Goal: Transaction & Acquisition: Purchase product/service

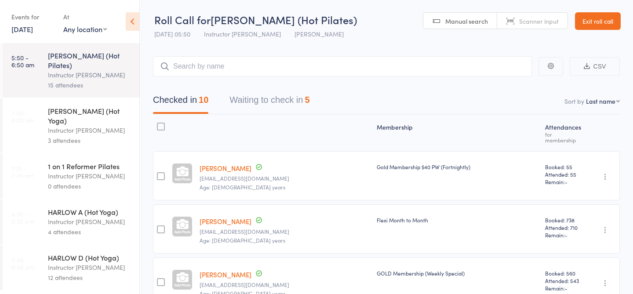
click at [73, 125] on div "Instructor [PERSON_NAME]" at bounding box center [90, 130] width 84 height 10
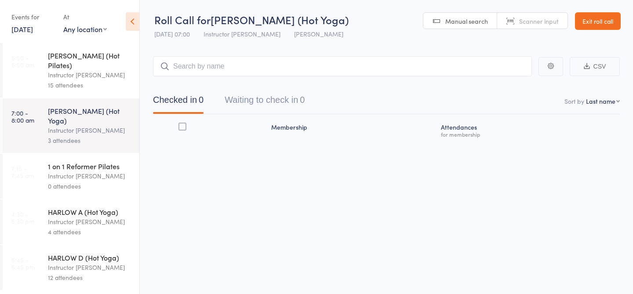
click at [457, 20] on span "Manual search" at bounding box center [466, 21] width 43 height 9
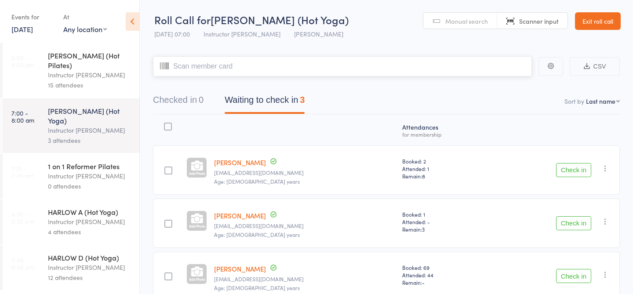
click at [394, 65] on input "search" at bounding box center [342, 66] width 379 height 20
click at [580, 173] on button "Check in" at bounding box center [573, 170] width 35 height 14
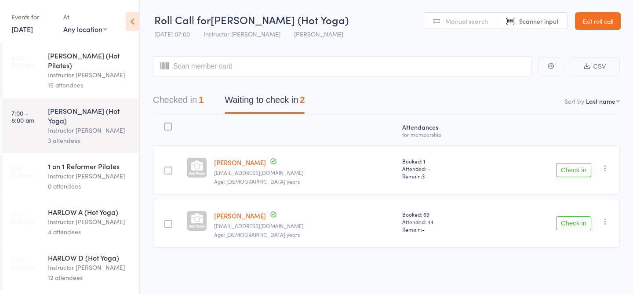
click at [572, 170] on button "Check in" at bounding box center [573, 170] width 35 height 14
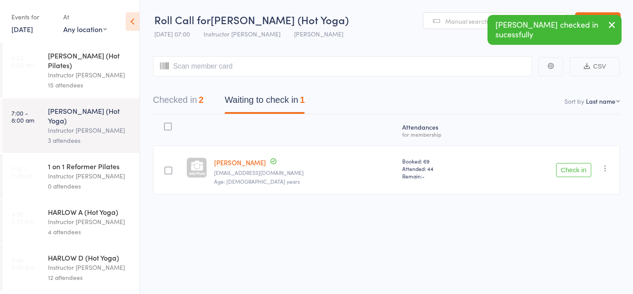
click at [566, 166] on button "Check in" at bounding box center [573, 170] width 35 height 14
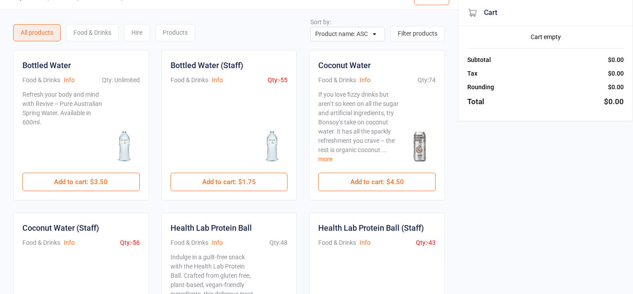
scroll to position [31, 0]
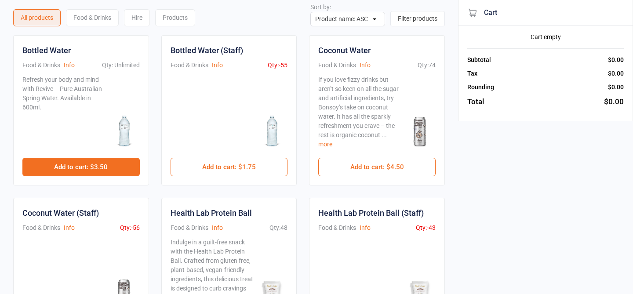
click at [97, 165] on button "Add to cart : $3.50" at bounding box center [80, 167] width 117 height 18
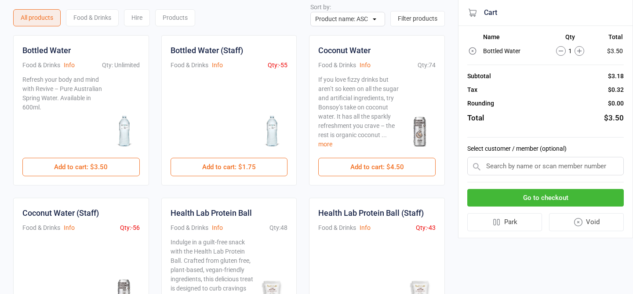
click at [533, 200] on button "Go to checkout" at bounding box center [545, 198] width 156 height 18
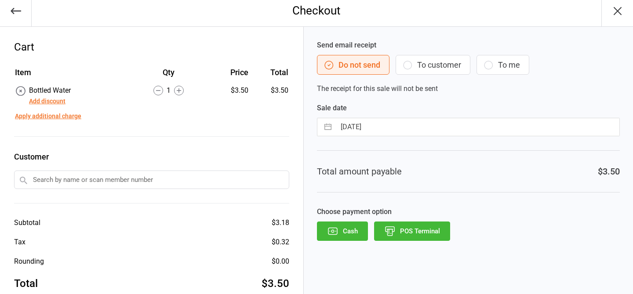
scroll to position [23, 0]
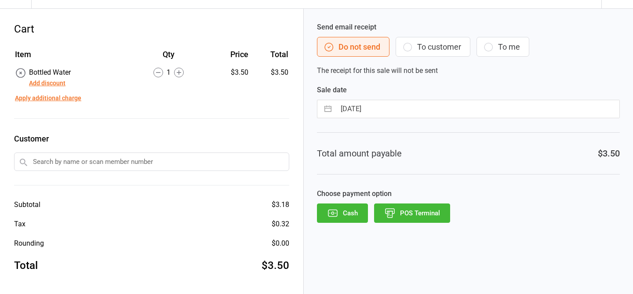
click at [425, 215] on button "POS Terminal" at bounding box center [412, 212] width 76 height 19
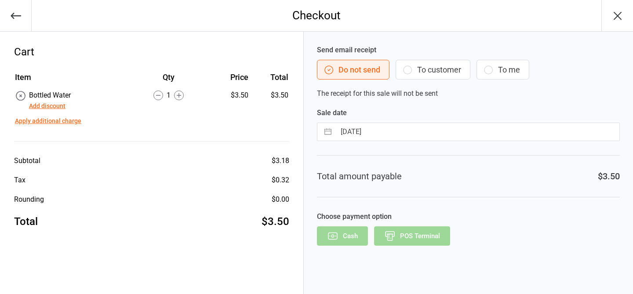
scroll to position [0, 0]
